Goal: Task Accomplishment & Management: Complete application form

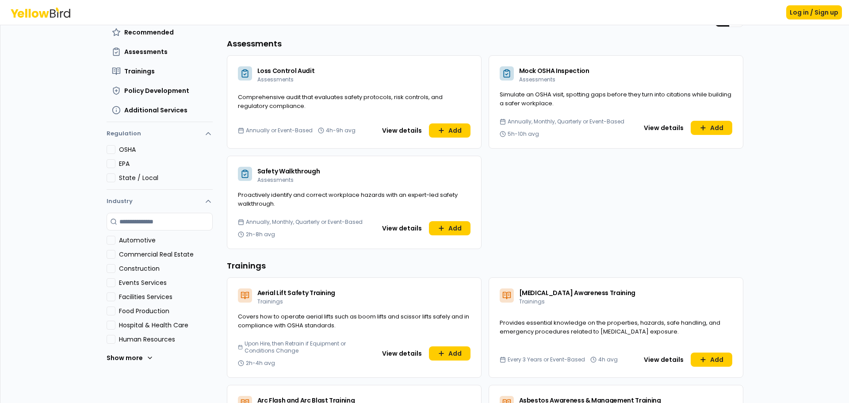
scroll to position [88, 0]
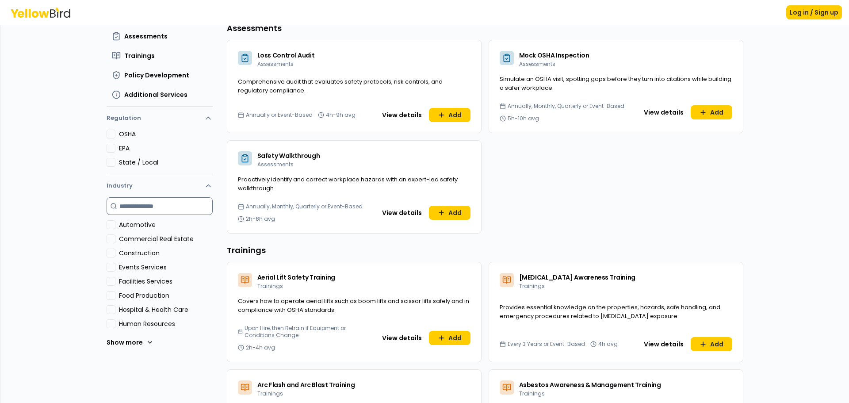
click at [158, 208] on input at bounding box center [160, 206] width 106 height 18
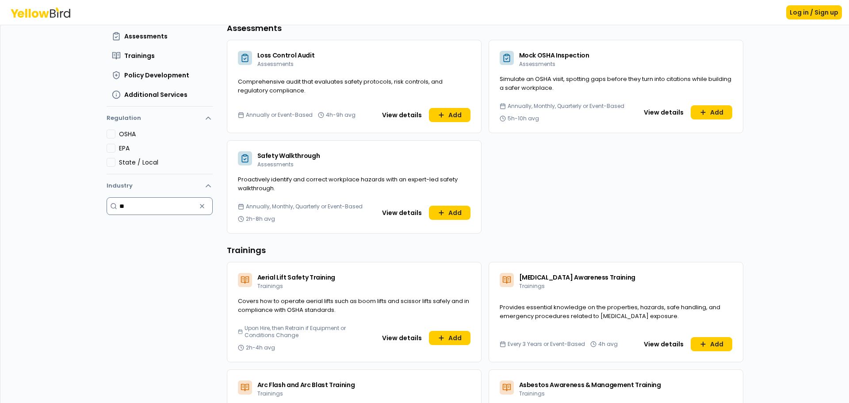
type input "*"
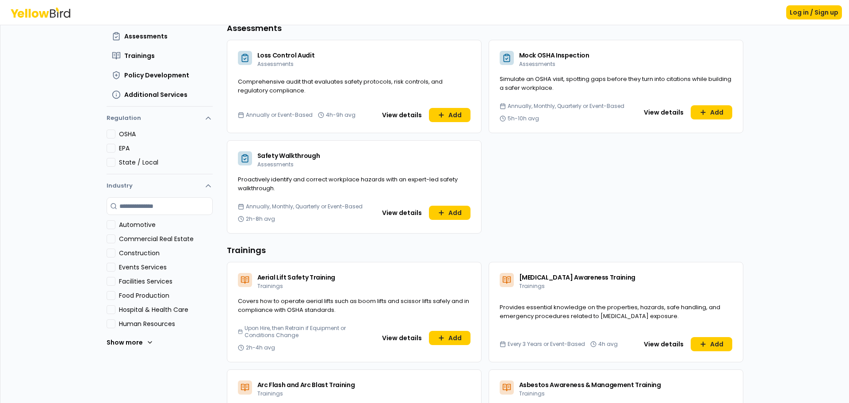
click at [50, 231] on div "Dashboard Explore services For you All Recommended Assessments Trainings Policy…" at bounding box center [424, 126] width 848 height 378
click at [148, 343] on icon at bounding box center [150, 342] width 4 height 2
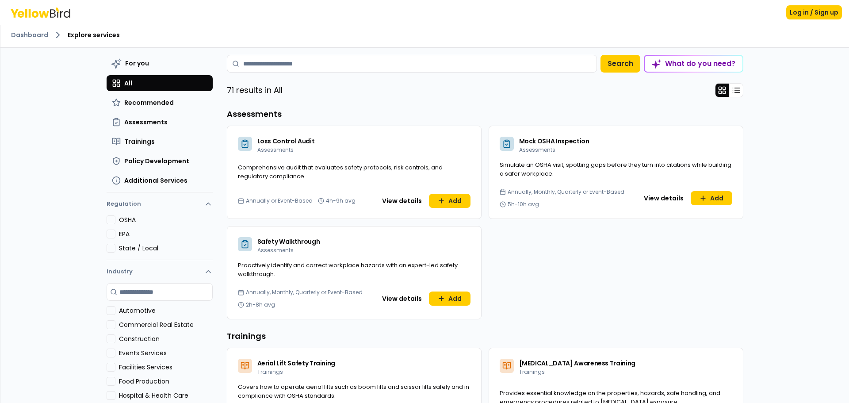
scroll to position [0, 0]
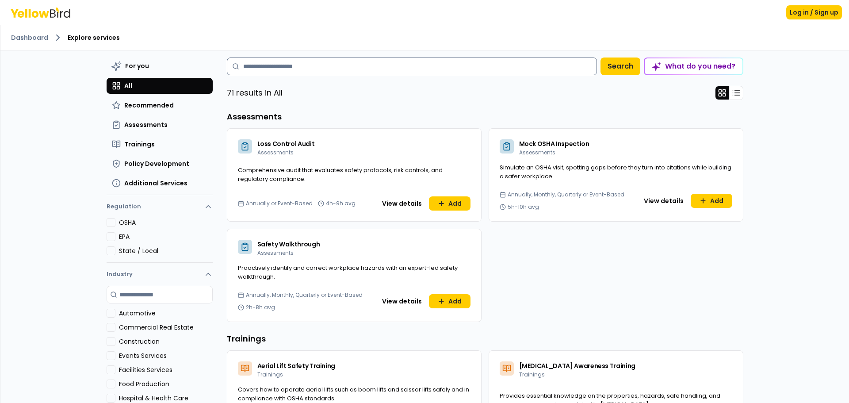
click at [336, 60] on input at bounding box center [412, 66] width 370 height 18
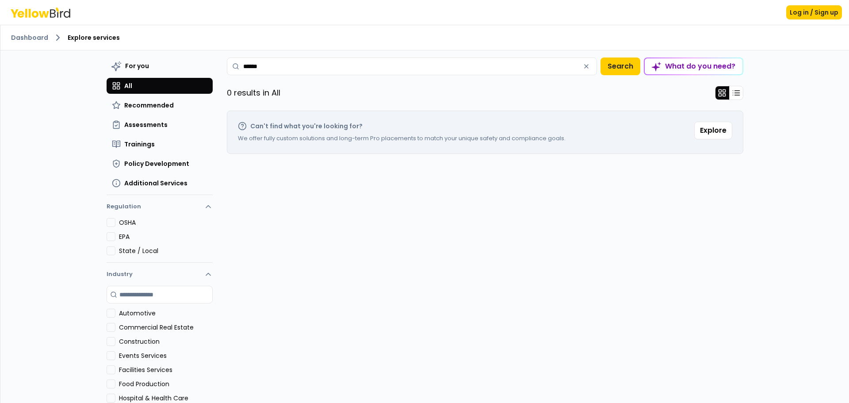
drag, startPoint x: 283, startPoint y: 64, endPoint x: 0, endPoint y: 69, distance: 282.9
click at [84, 67] on div "Dashboard Explore services For you All Recommended Assessments Trainings Policy…" at bounding box center [424, 214] width 848 height 378
type input "*********"
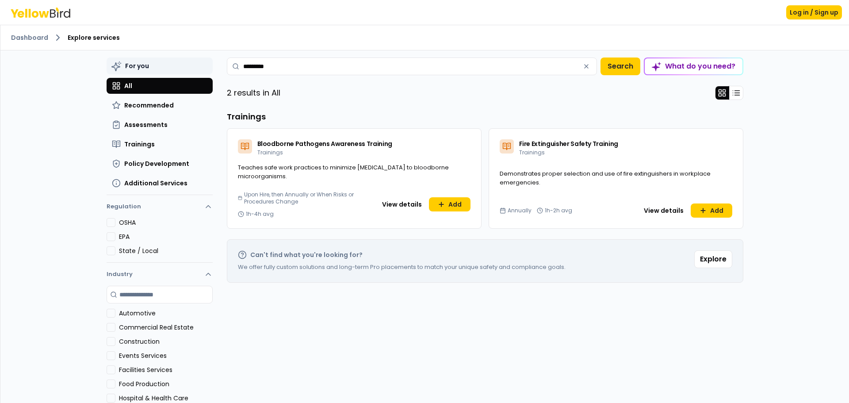
drag, startPoint x: 293, startPoint y: 66, endPoint x: 118, endPoint y: 58, distance: 174.8
click at [124, 58] on div "For you All Recommended Assessments Trainings Policy Development Additional Ser…" at bounding box center [425, 239] width 636 height 378
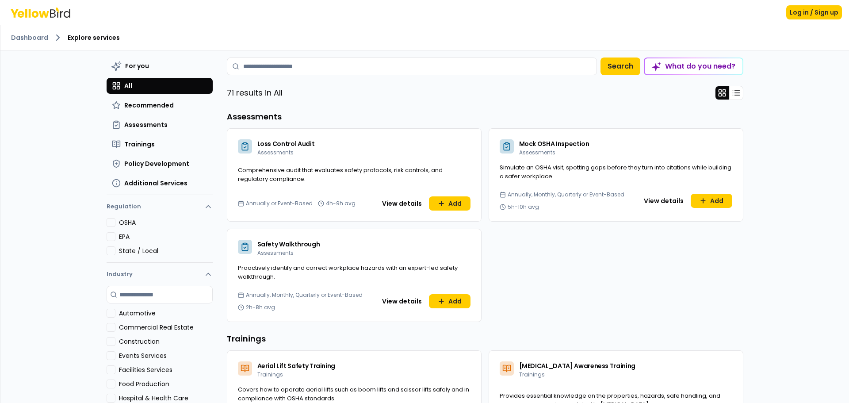
click at [127, 90] on button "All" at bounding box center [160, 86] width 106 height 16
click at [56, 120] on div "Dashboard Explore services For you All Recommended Assessments Trainings Policy…" at bounding box center [424, 214] width 848 height 378
click at [304, 53] on div "For you All Recommended Assessments Trainings Policy Development Additional Ser…" at bounding box center [425, 239] width 636 height 378
click at [308, 68] on input at bounding box center [412, 66] width 370 height 18
